Goal: Information Seeking & Learning: Learn about a topic

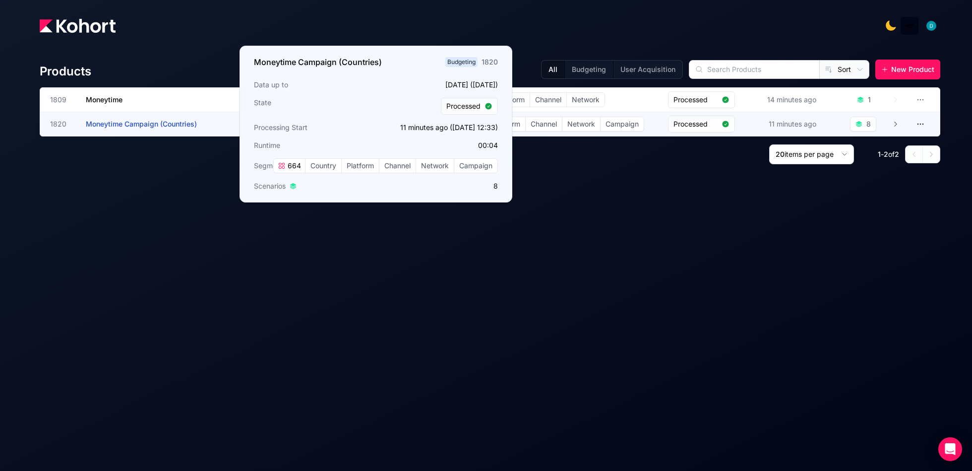
click at [129, 122] on span "Moneytime Campaign (Countries)" at bounding box center [141, 124] width 111 height 8
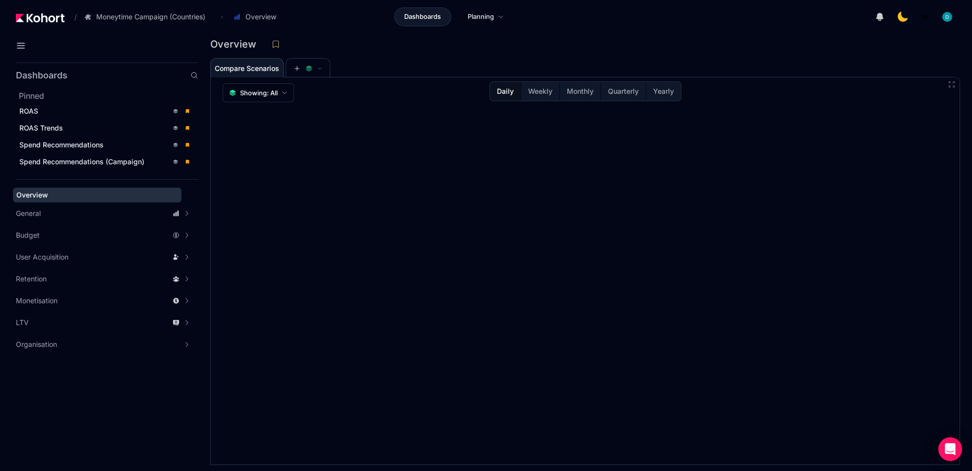
click at [75, 101] on div "Pinned ROAS ROAS Trends Spend Recommendations Spend Recommendations (Campaign)" at bounding box center [107, 129] width 183 height 79
click at [74, 107] on div "ROAS" at bounding box center [93, 111] width 149 height 10
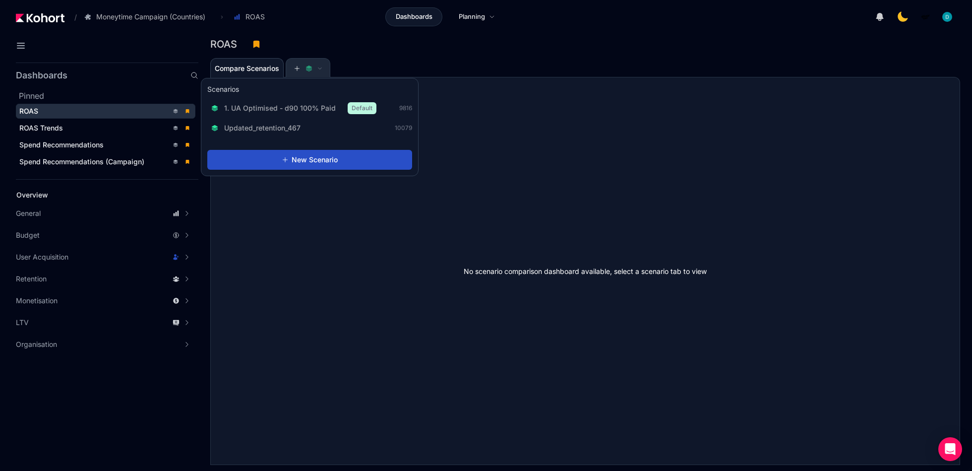
click at [310, 67] on icon at bounding box center [309, 66] width 6 height 3
click at [301, 105] on span "1. UA Optimised - d90 100% Paid" at bounding box center [280, 108] width 112 height 10
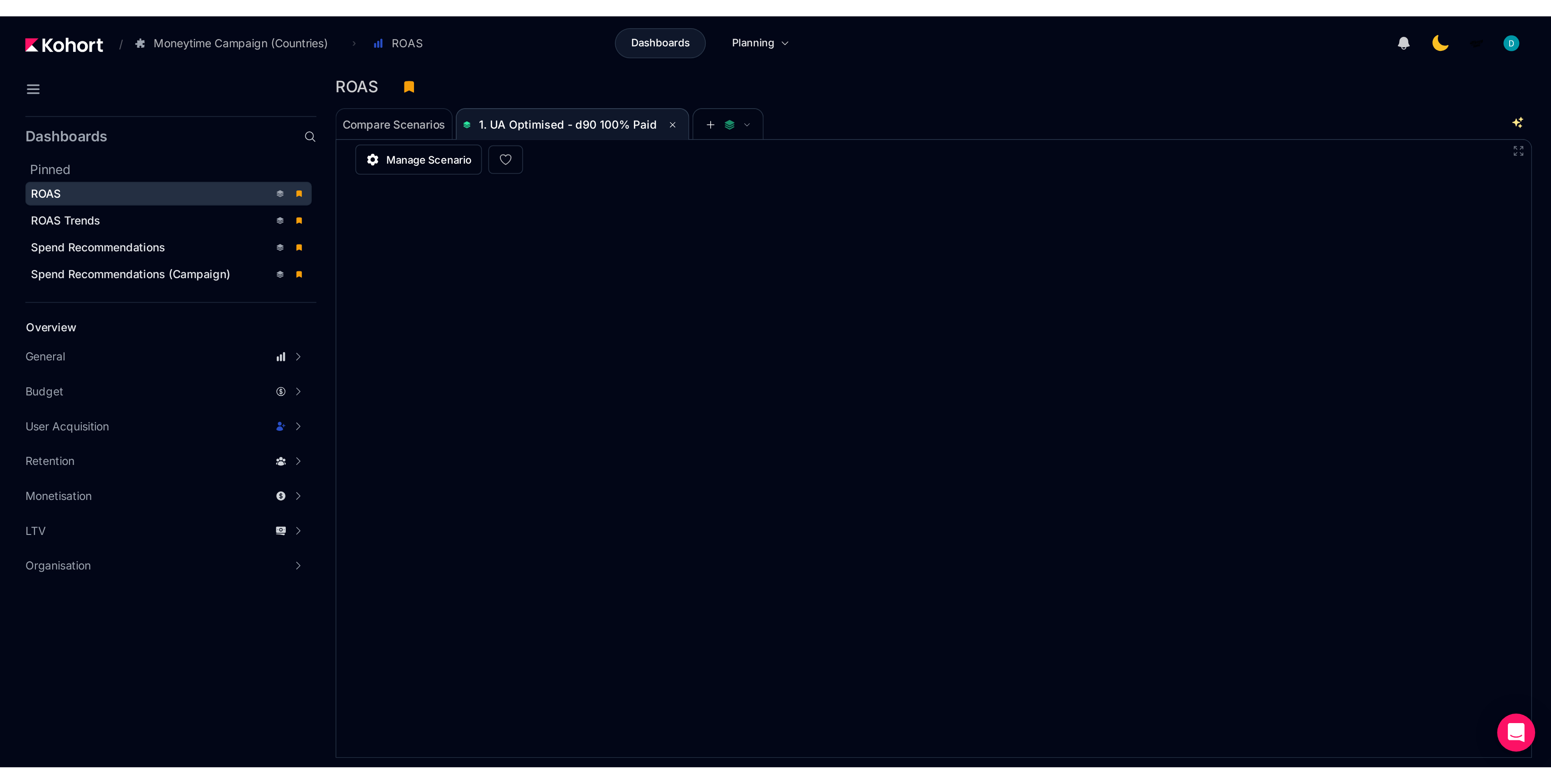
scroll to position [0, 0]
